Goal: Check status: Check status

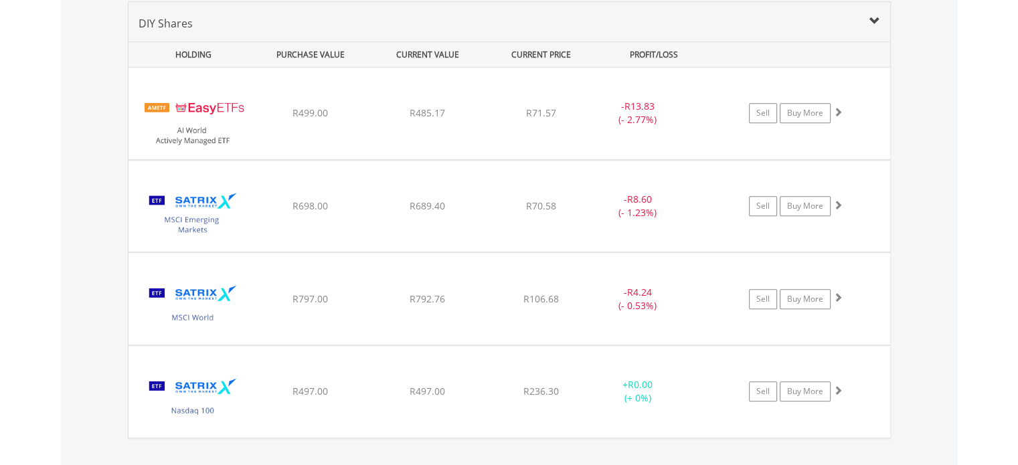
scroll to position [129, 254]
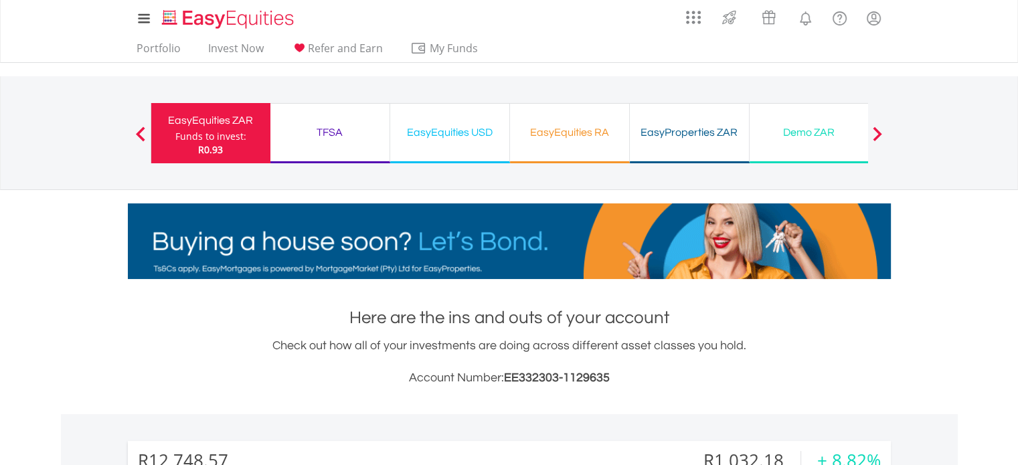
click at [319, 125] on div "TFSA" at bounding box center [330, 132] width 103 height 19
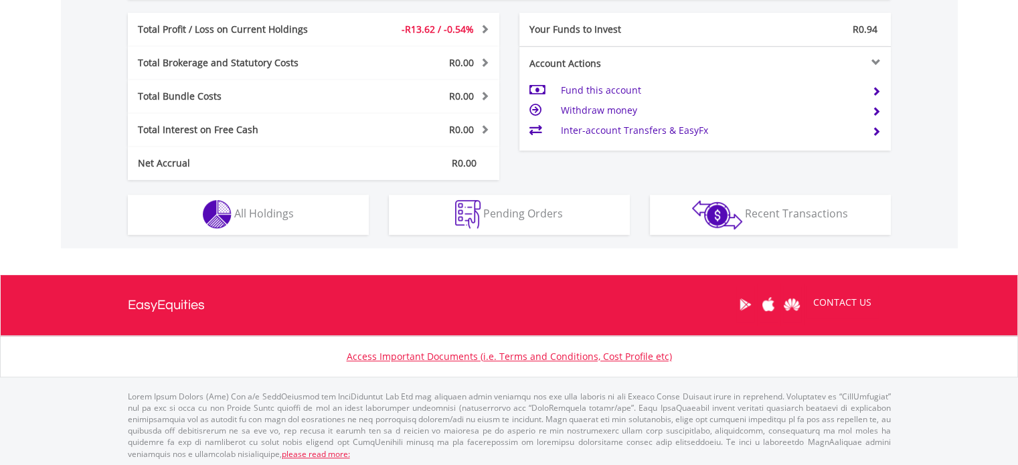
scroll to position [666, 0]
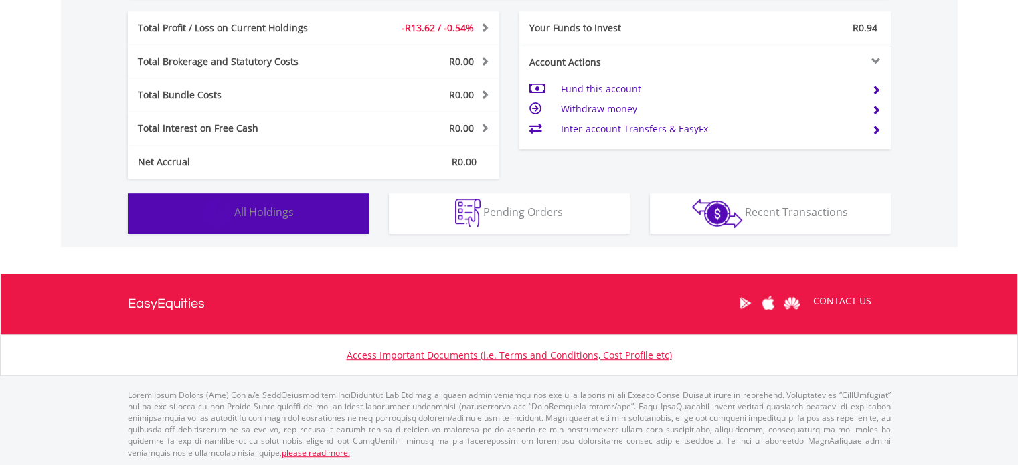
click at [277, 212] on span "All Holdings" at bounding box center [264, 212] width 60 height 15
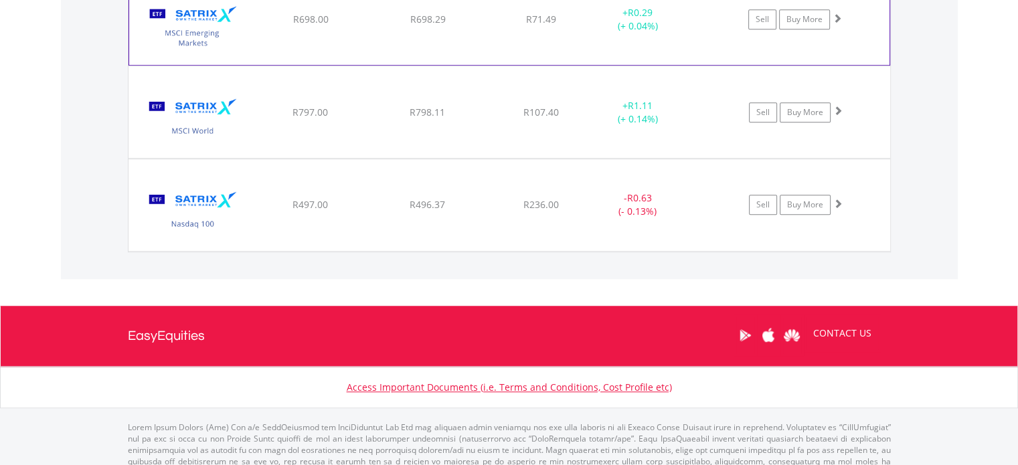
scroll to position [1156, 0]
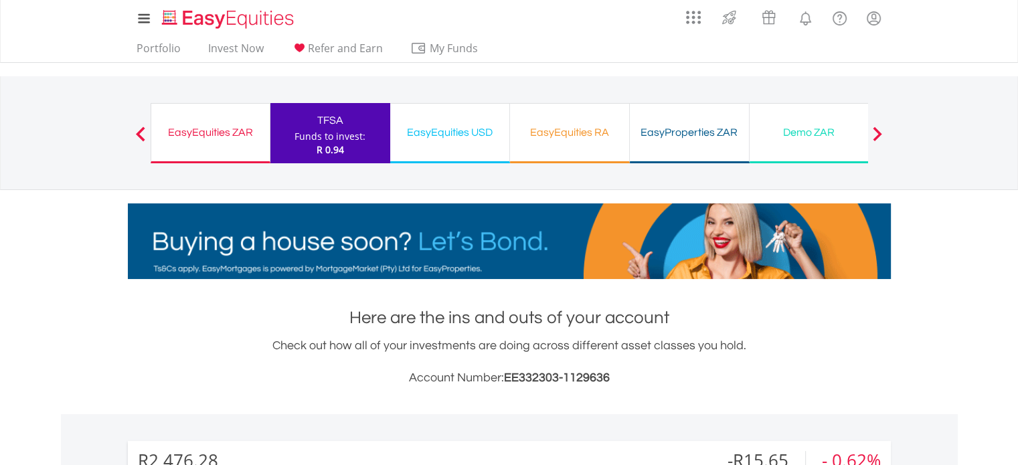
click at [323, 133] on div "Funds to invest:" at bounding box center [330, 136] width 71 height 13
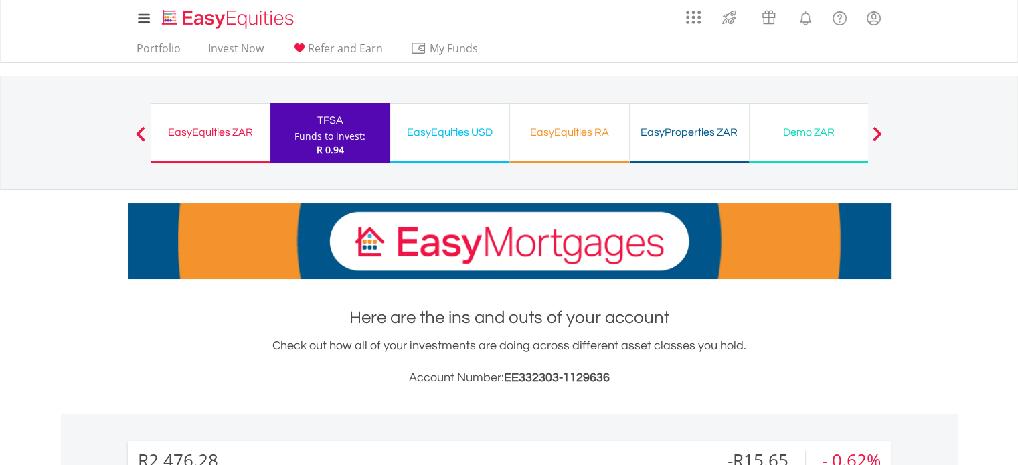
scroll to position [129, 254]
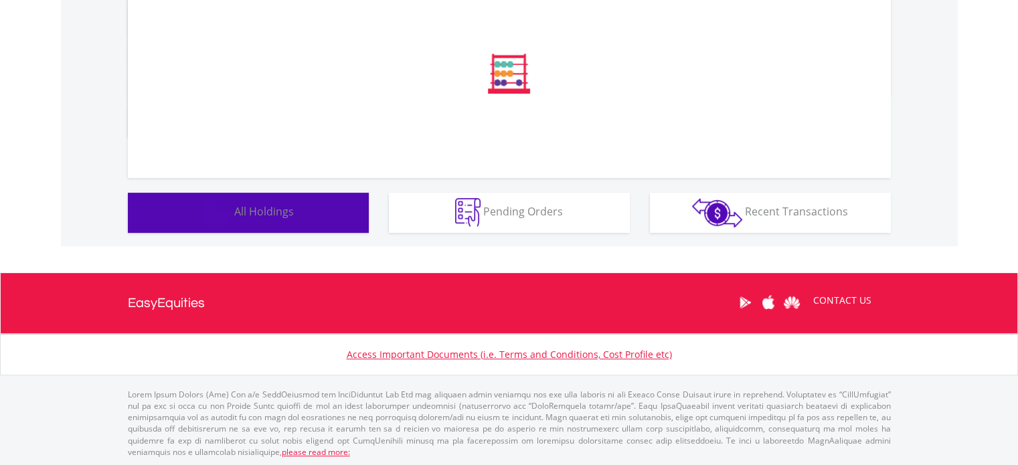
click at [309, 226] on button "Holdings All Holdings" at bounding box center [248, 213] width 241 height 40
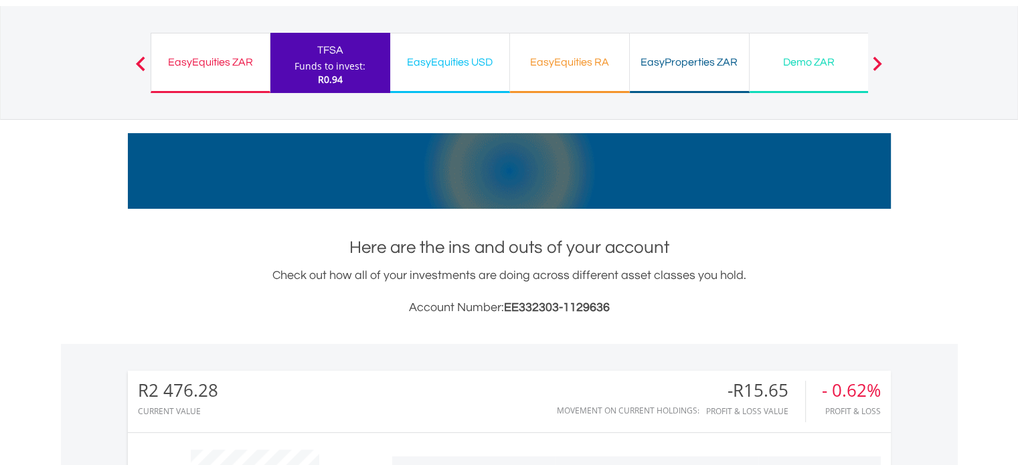
scroll to position [68, 0]
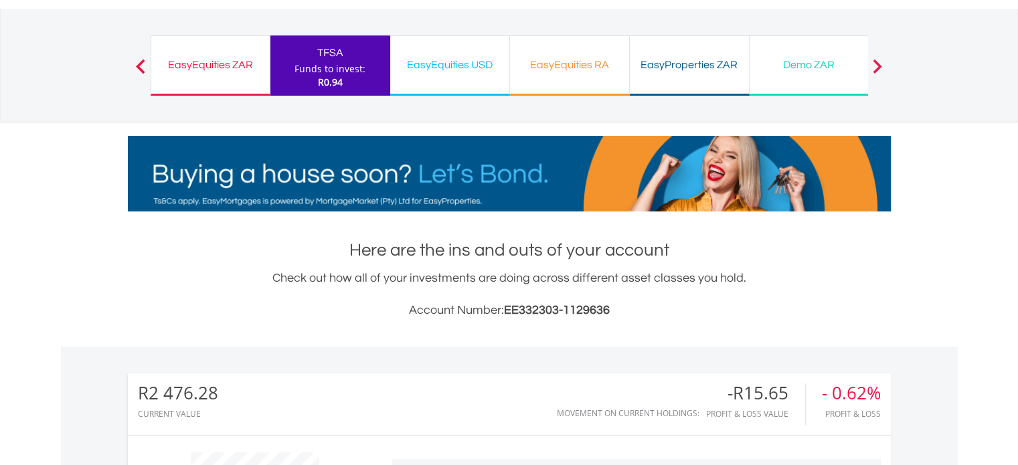
click at [221, 67] on div "EasyEquities ZAR" at bounding box center [210, 65] width 102 height 19
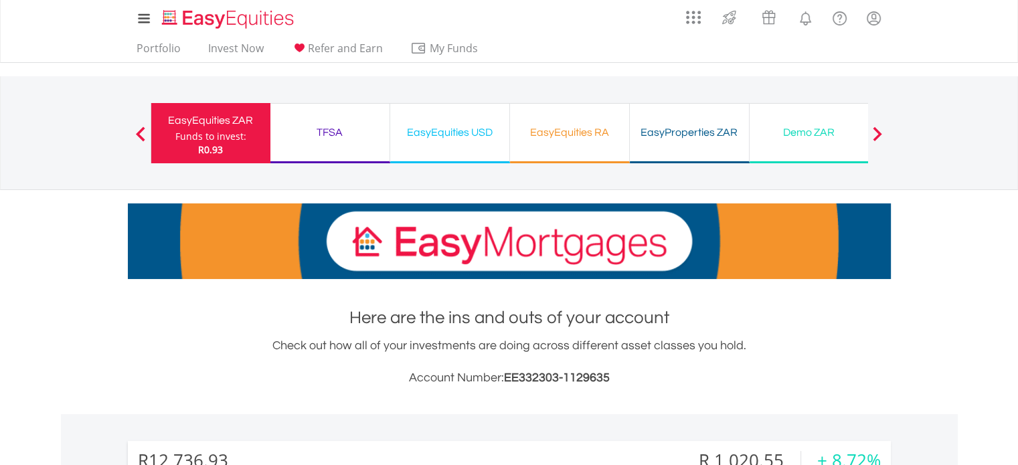
click at [332, 111] on div "TFSA Funds to invest: R0.93" at bounding box center [331, 133] width 120 height 60
